Goal: Register for event/course

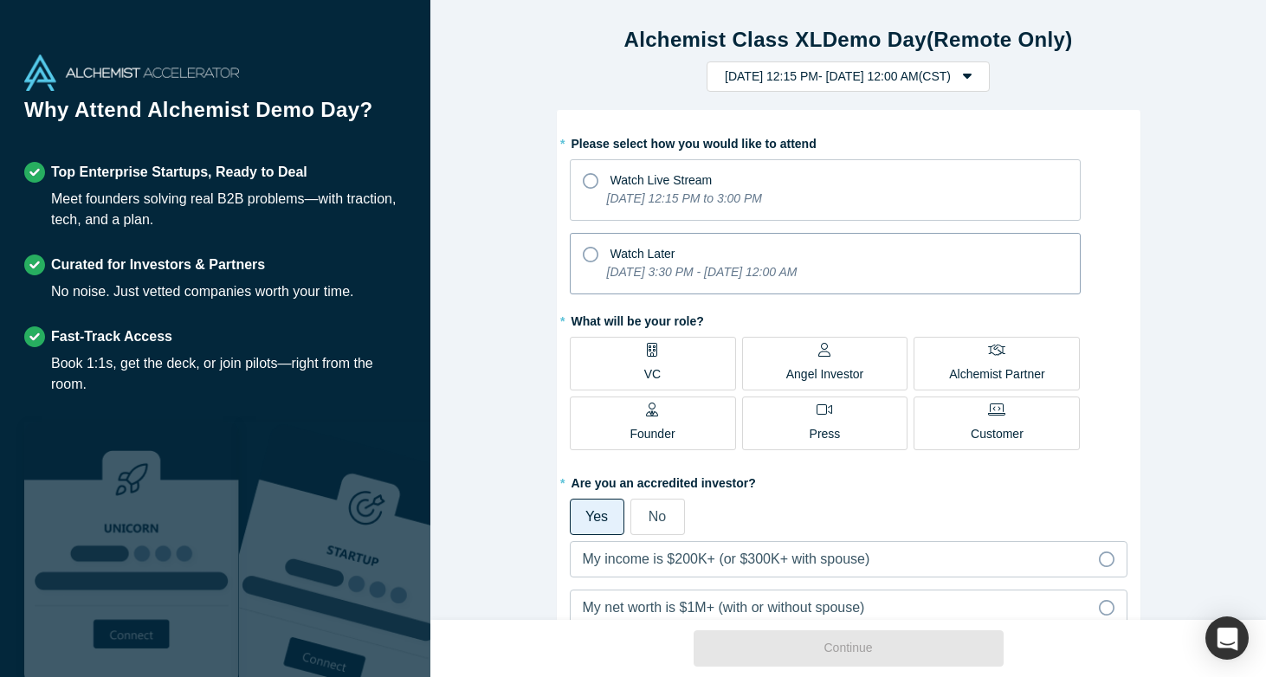
click at [593, 257] on icon at bounding box center [591, 255] width 16 height 16
click at [0, 0] on input "Watch Later [DATE] 3:30 PM - [DATE] 12:00 AM" at bounding box center [0, 0] width 0 height 0
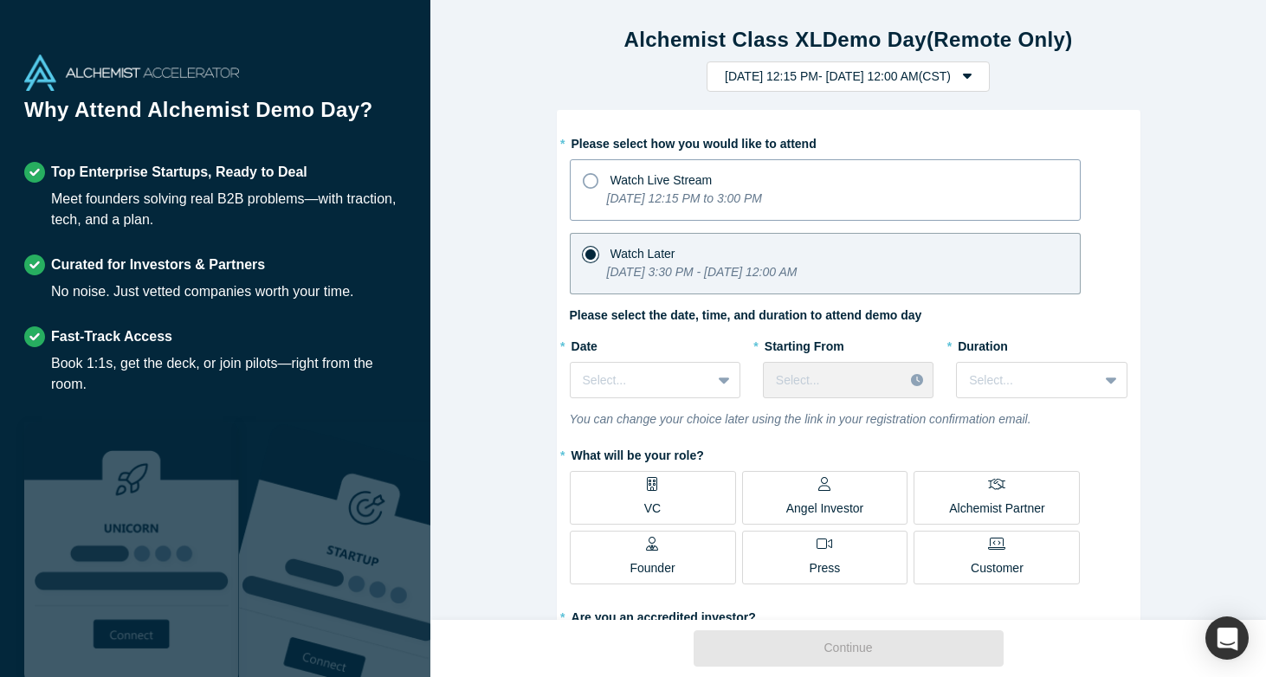
click at [590, 184] on icon at bounding box center [591, 181] width 16 height 16
click at [0, 0] on input "Watch Live Stream [DATE] 12:15 PM to 3:00 PM" at bounding box center [0, 0] width 0 height 0
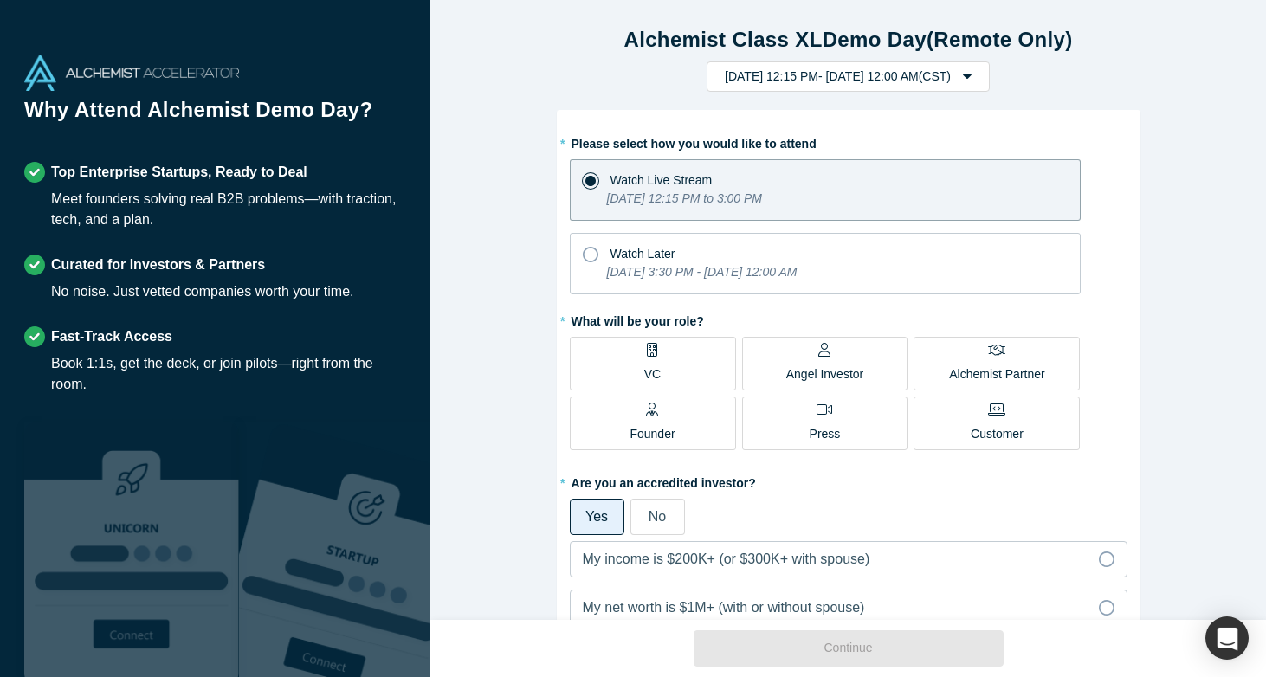
click at [657, 381] on p "VC" at bounding box center [652, 374] width 16 height 18
click at [0, 0] on input "VC" at bounding box center [0, 0] width 0 height 0
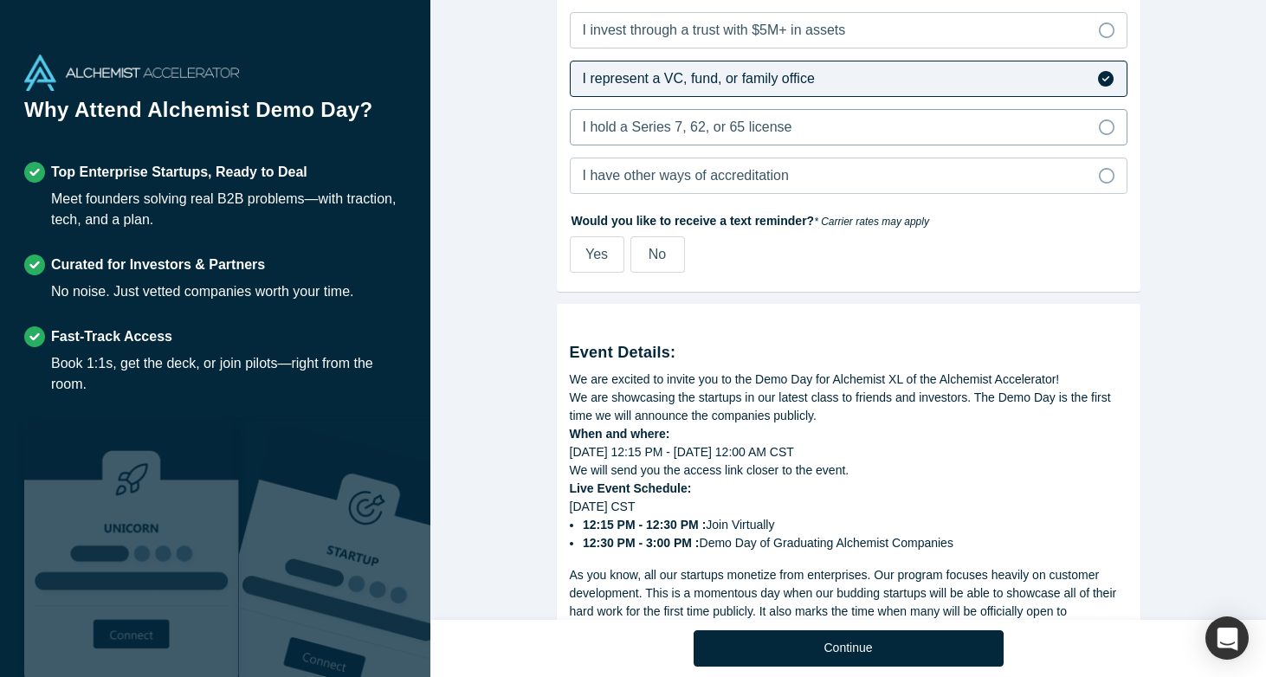
scroll to position [624, 0]
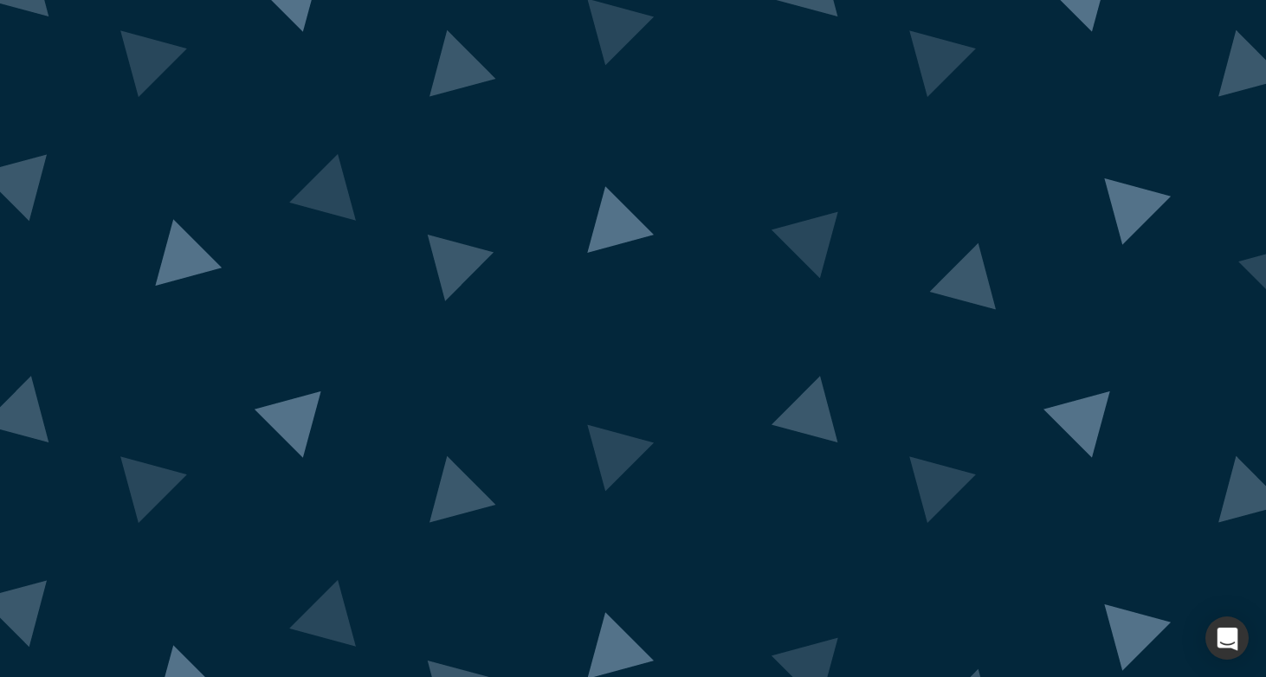
scroll to position [65, 0]
